Goal: Participate in discussion: Engage in conversation with other users on a specific topic

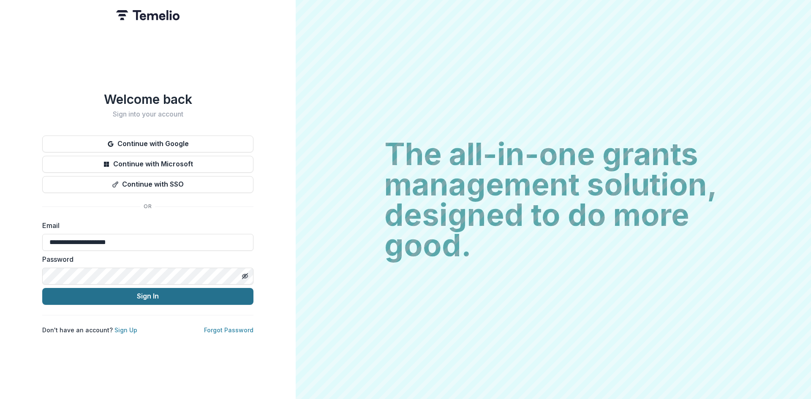
click at [149, 294] on button "Sign In" at bounding box center [147, 296] width 211 height 17
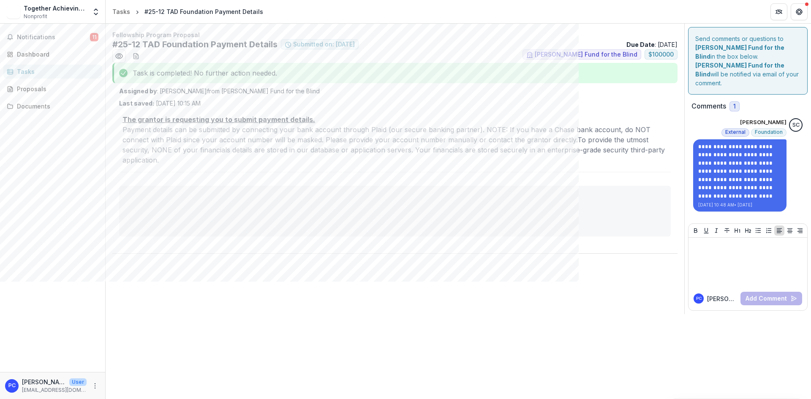
select select "**********"
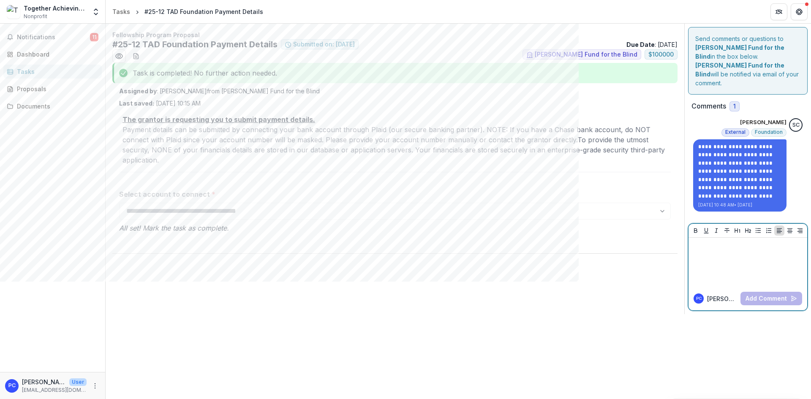
click at [730, 249] on div at bounding box center [748, 262] width 112 height 42
click at [771, 292] on button "Add Comment" at bounding box center [772, 299] width 62 height 14
